Goal: Find specific page/section

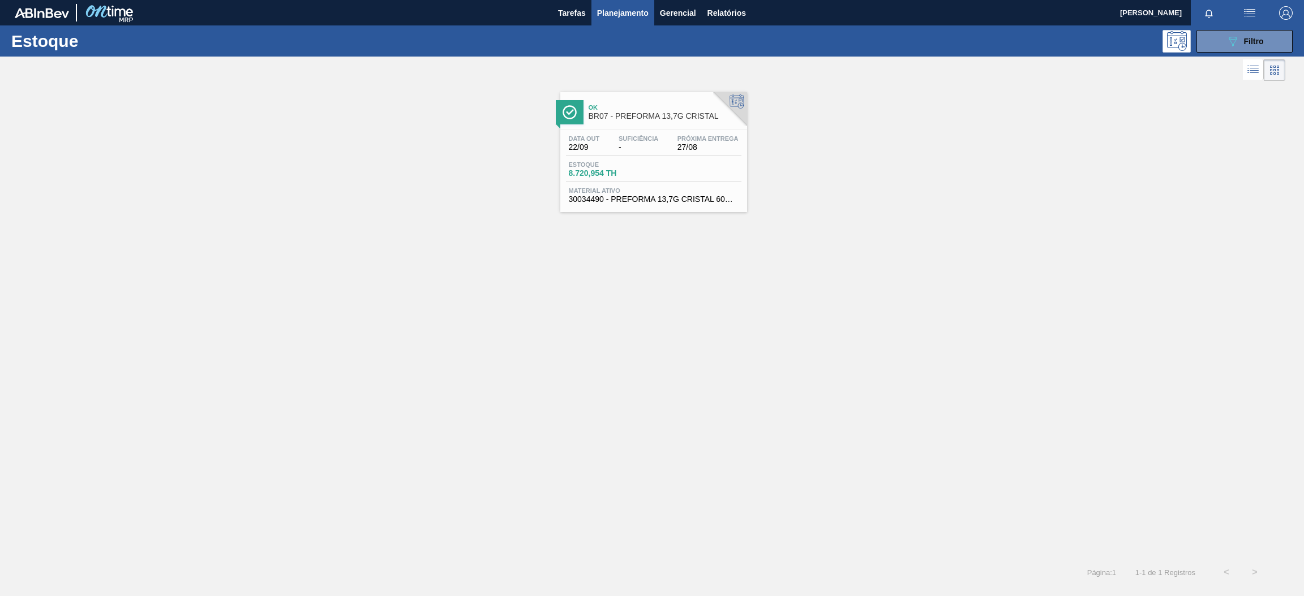
click at [1242, 57] on div at bounding box center [642, 70] width 1285 height 27
click at [1244, 57] on div at bounding box center [642, 70] width 1285 height 27
click at [1216, 36] on button "089F7B8B-B2A5-4AFE-B5C0-19BA573D28AC Filtro" at bounding box center [1244, 41] width 96 height 23
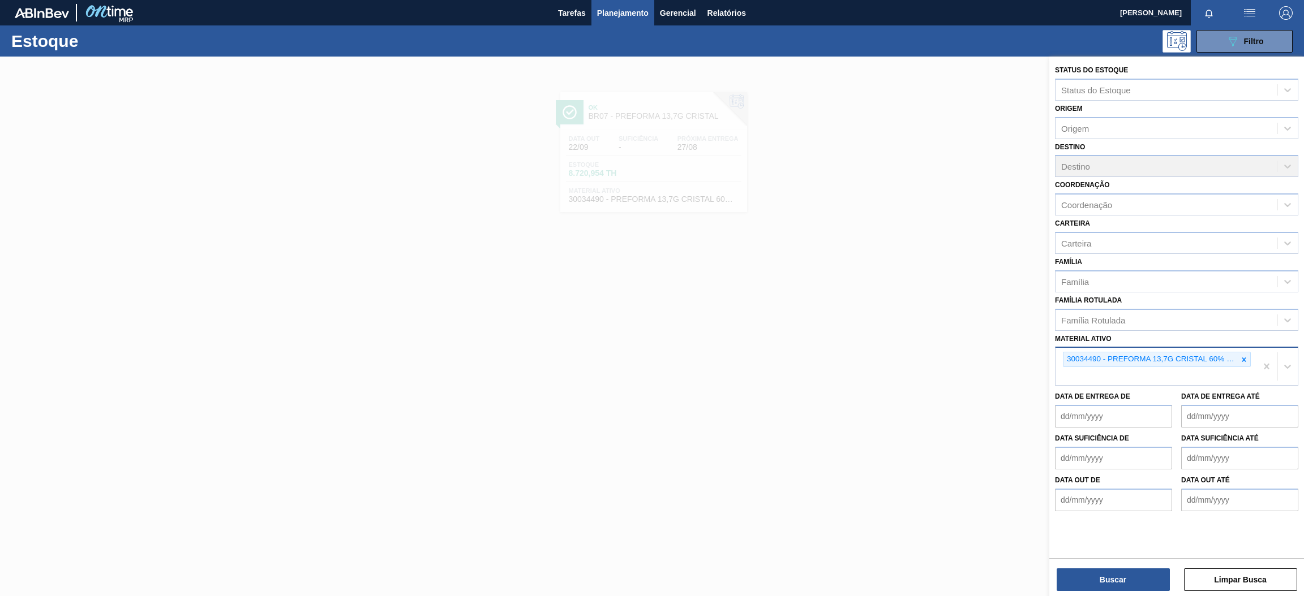
click at [1237, 348] on div "30034490 - PREFORMA 13,7G CRISTAL 60% REC" at bounding box center [1155, 366] width 201 height 37
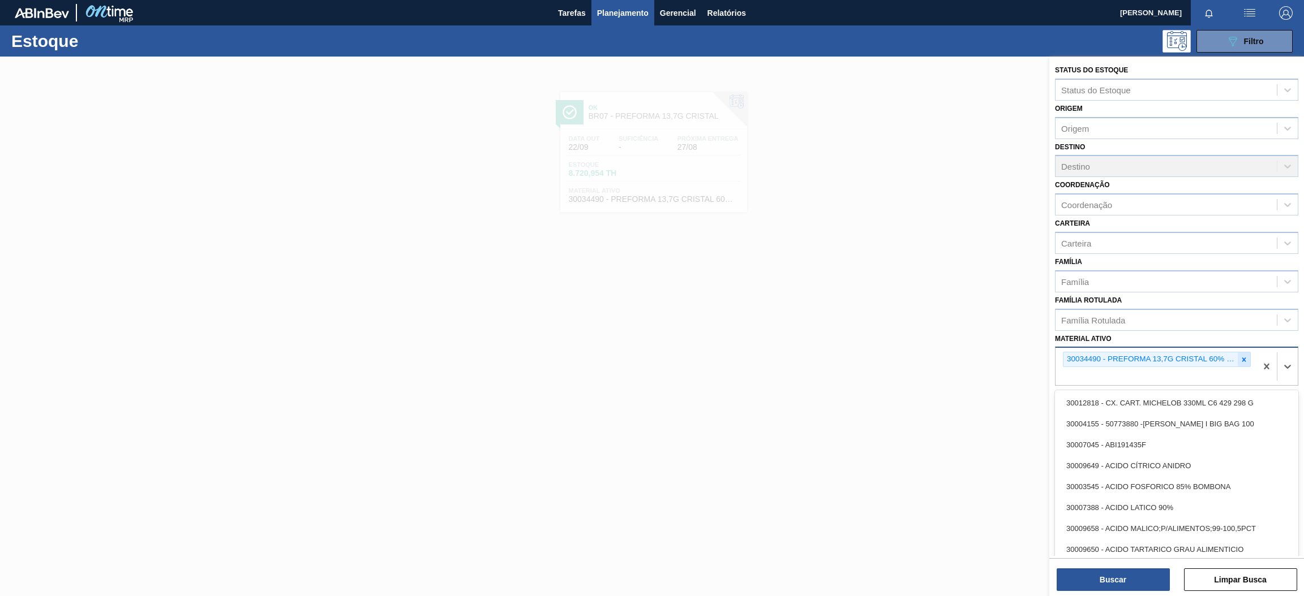
click at [1237, 355] on div at bounding box center [1243, 359] width 12 height 14
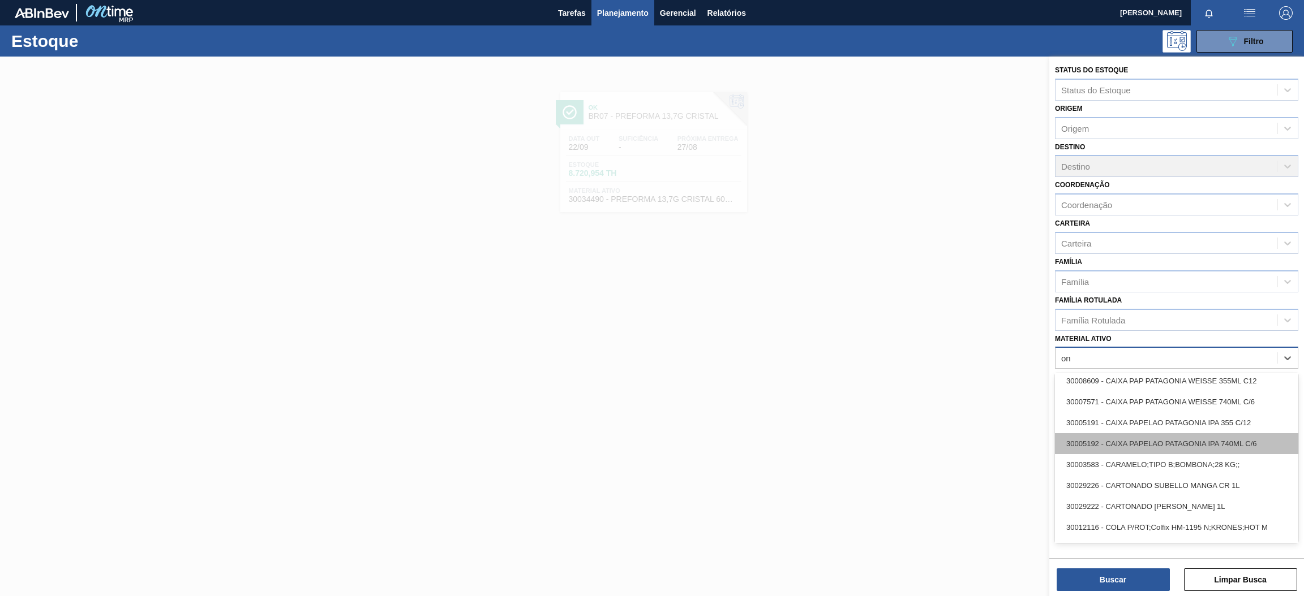
type ativo "o"
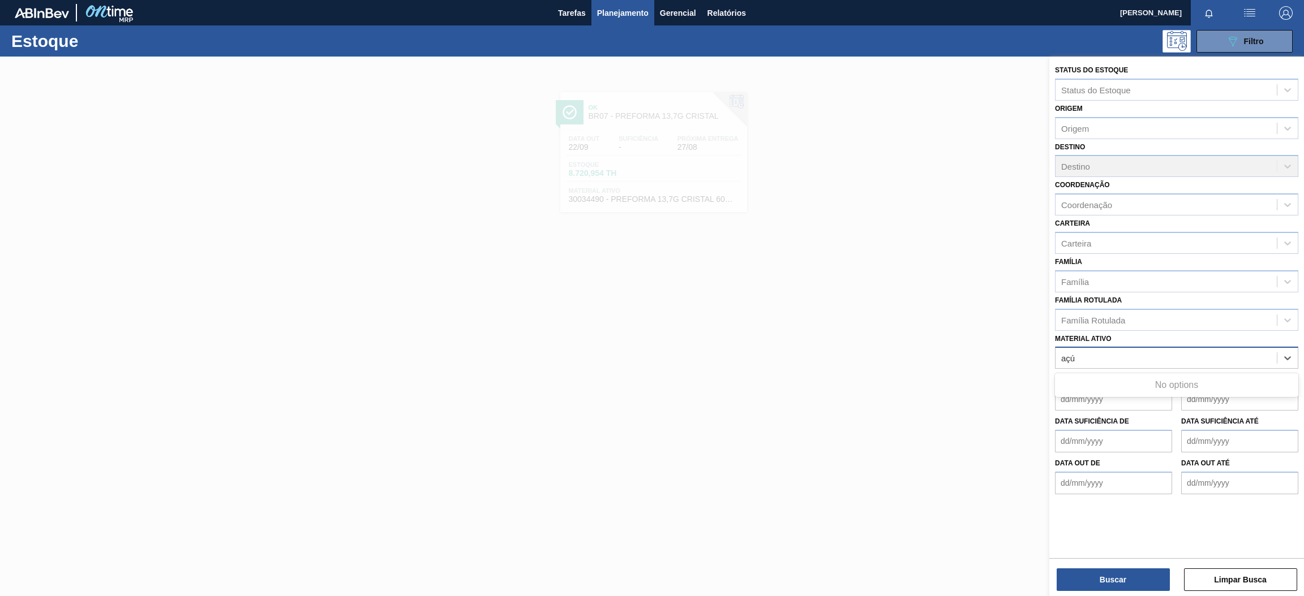
scroll to position [0, 0]
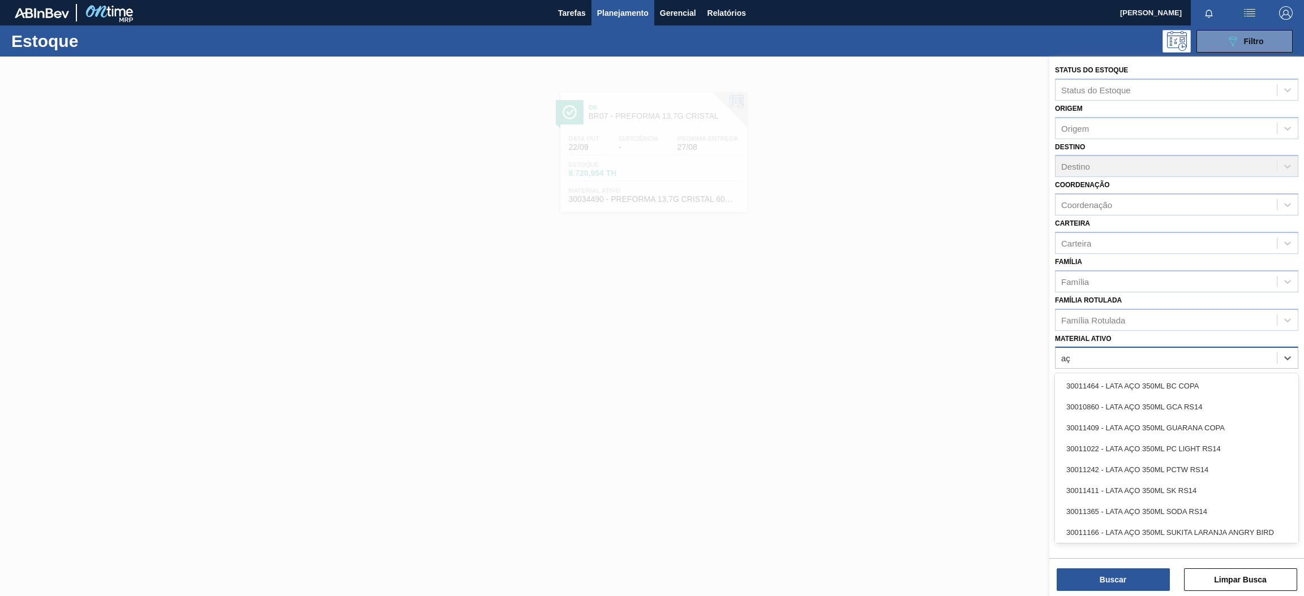
type ativo "a"
click at [1108, 350] on div "Material ativo" at bounding box center [1165, 358] width 221 height 16
paste ativo "30003513"
type ativo "30003513"
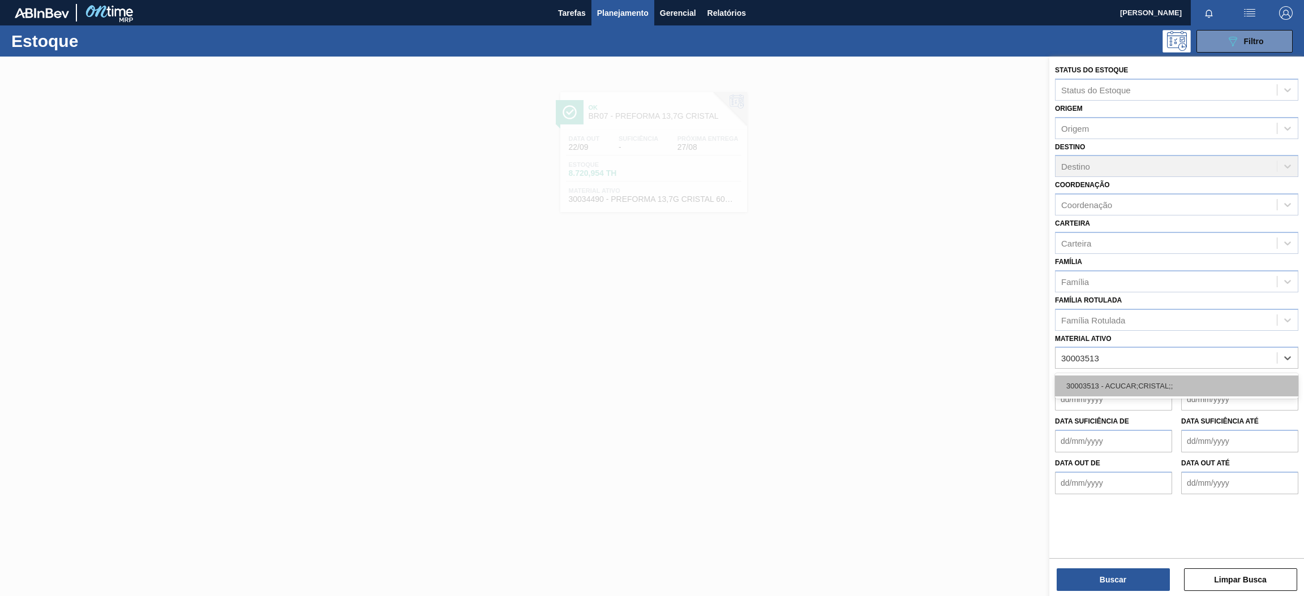
click at [1115, 376] on div "30003513 - ACUCAR;CRISTAL;;" at bounding box center [1176, 386] width 243 height 21
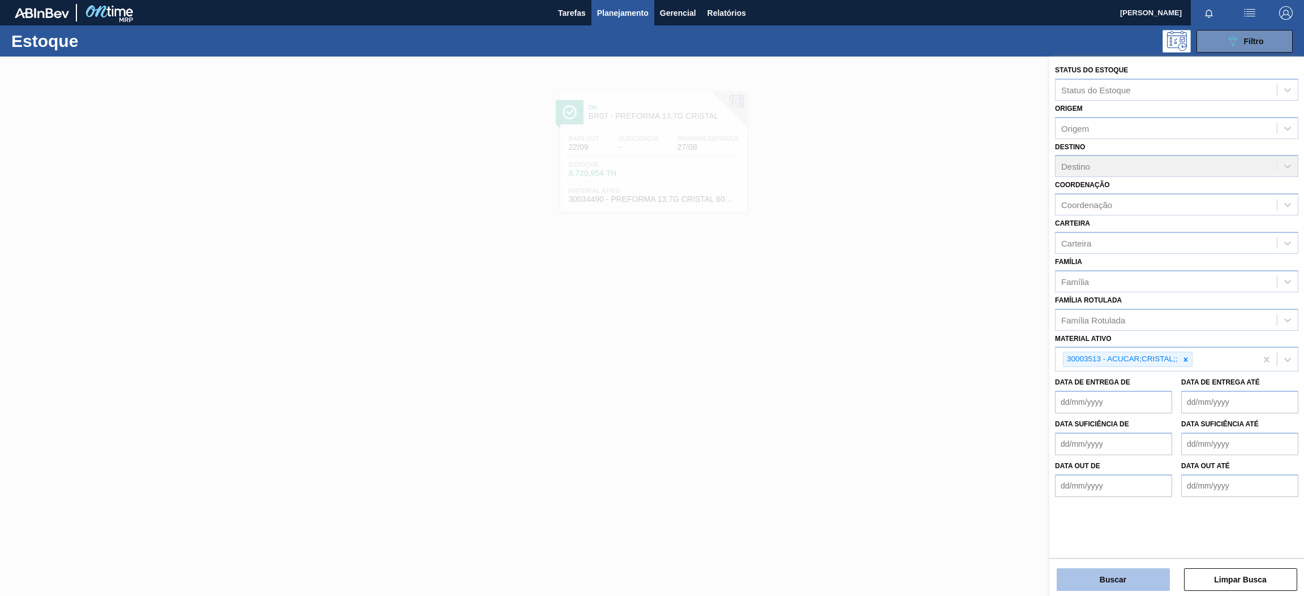
click at [1136, 573] on button "Buscar" at bounding box center [1112, 580] width 113 height 23
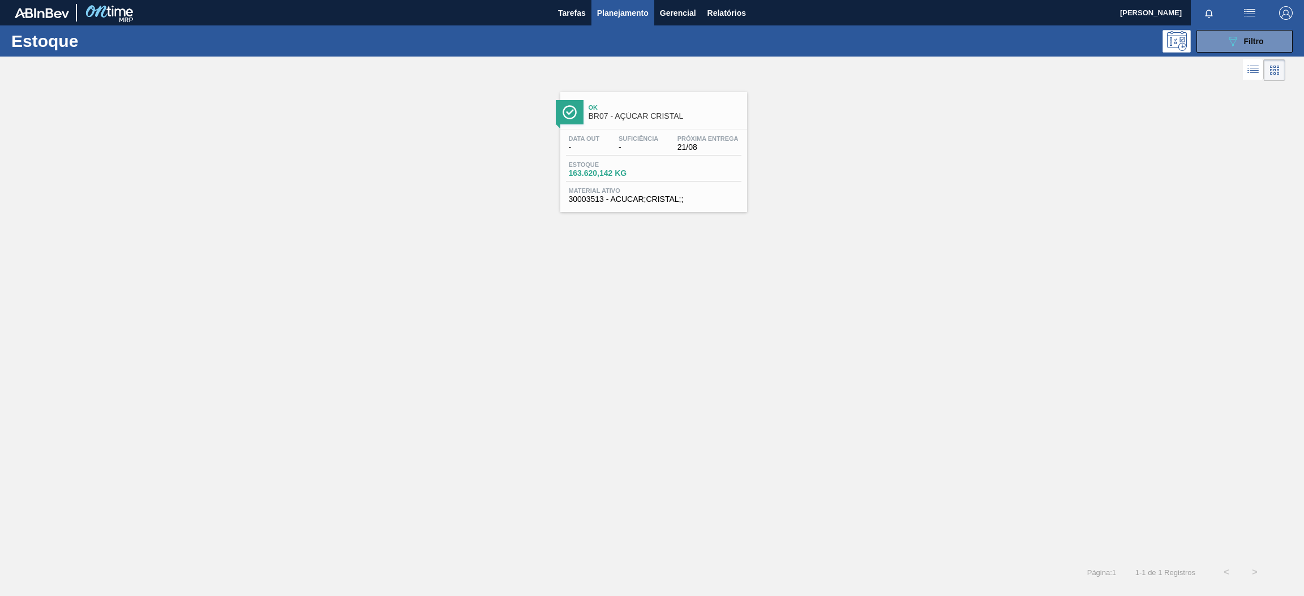
click at [694, 107] on span "Ok" at bounding box center [664, 107] width 153 height 7
